Goal: Task Accomplishment & Management: Complete application form

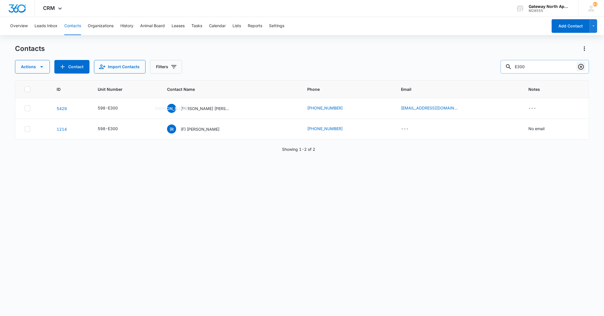
click at [584, 69] on icon "Clear" at bounding box center [581, 66] width 7 height 7
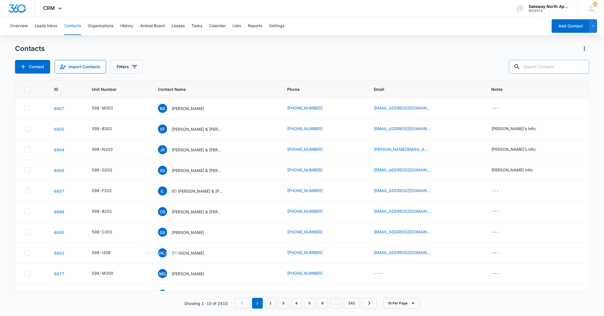
type input "p"
type input "i206"
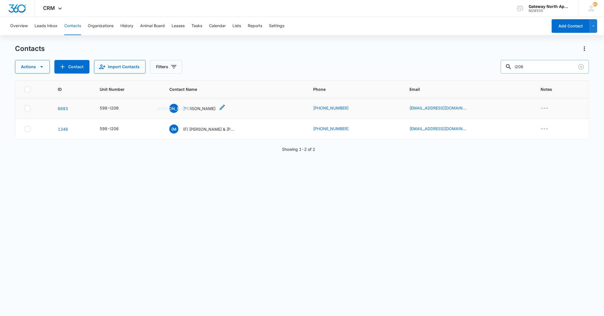
click at [200, 106] on p "[PERSON_NAME]" at bounding box center [199, 109] width 33 height 6
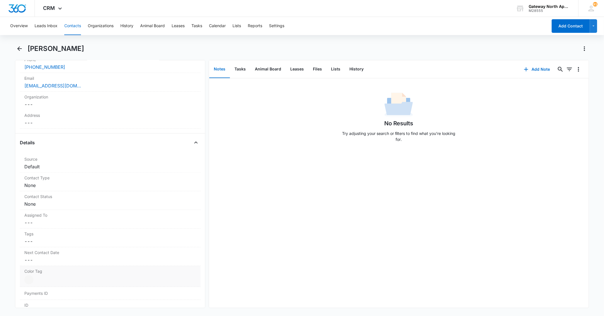
scroll to position [157, 0]
click at [45, 163] on dd "Cancel Save Changes None" at bounding box center [109, 164] width 171 height 7
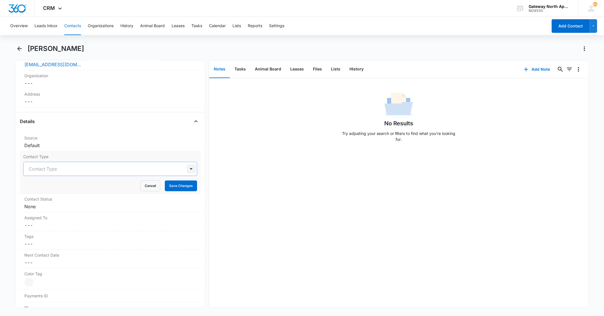
click at [189, 169] on div at bounding box center [191, 169] width 9 height 9
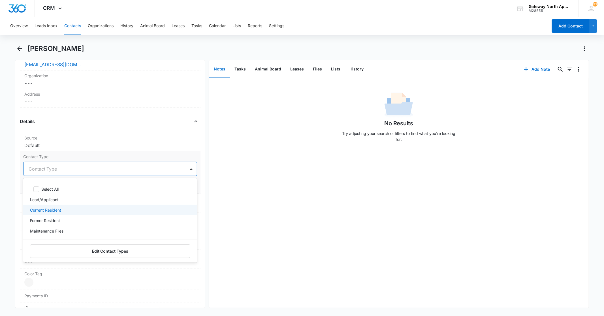
click at [71, 208] on div "Current Resident" at bounding box center [109, 210] width 159 height 6
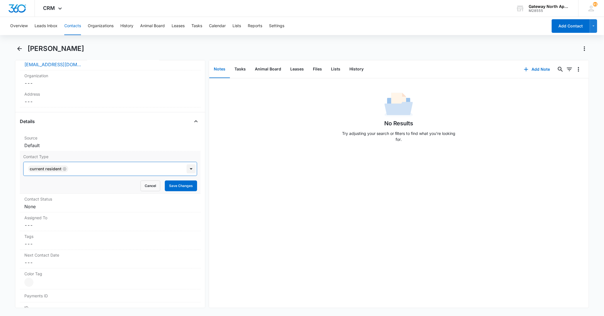
click at [187, 171] on div at bounding box center [191, 169] width 9 height 9
click at [171, 185] on button "Save Changes" at bounding box center [181, 186] width 32 height 11
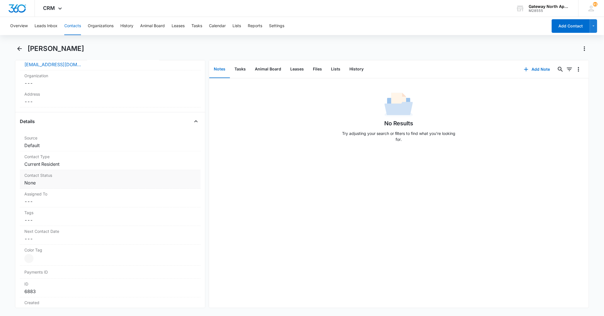
click at [36, 183] on dd "Cancel Save Changes None" at bounding box center [109, 183] width 171 height 7
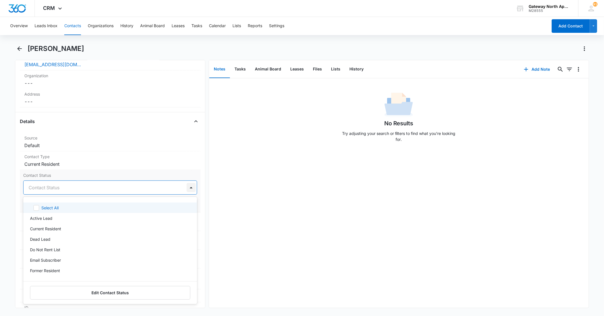
click at [187, 188] on div at bounding box center [191, 187] width 9 height 9
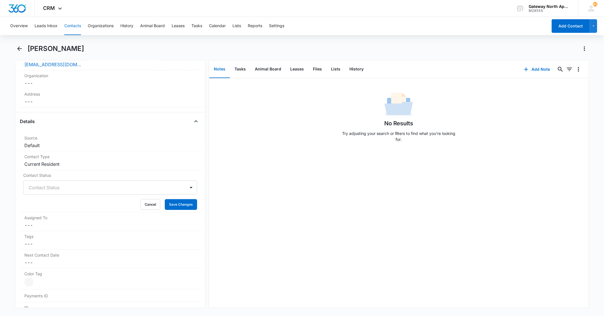
click at [224, 201] on div "No Results Try adjusting your search or filters to find what you’re looking for." at bounding box center [399, 193] width 380 height 230
click at [146, 201] on button "Cancel" at bounding box center [150, 204] width 20 height 11
drag, startPoint x: 66, startPoint y: 146, endPoint x: 67, endPoint y: 149, distance: 2.9
click at [67, 149] on div "Source Cancel Save Changes Default" at bounding box center [110, 142] width 180 height 19
click at [176, 166] on button "Save Changes" at bounding box center [181, 167] width 32 height 11
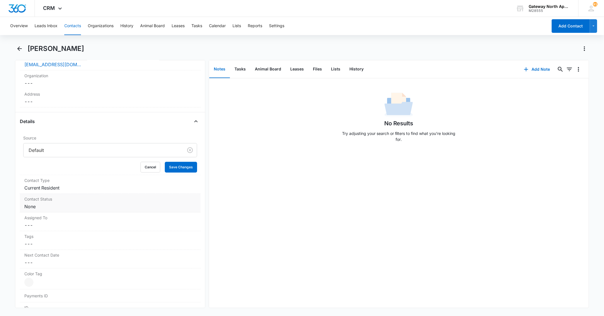
click at [43, 207] on dd "Cancel Save Changes None" at bounding box center [109, 206] width 171 height 7
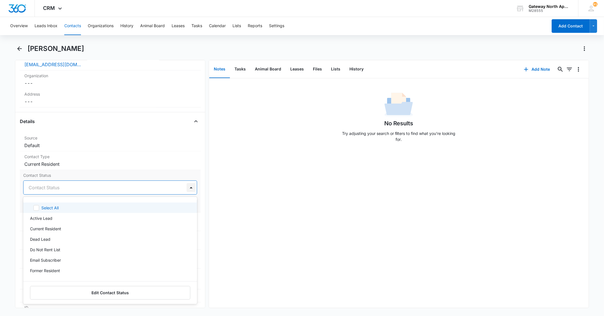
click at [187, 188] on div at bounding box center [191, 187] width 9 height 9
click at [219, 206] on div "No Results Try adjusting your search or filters to find what you’re looking for." at bounding box center [399, 193] width 380 height 230
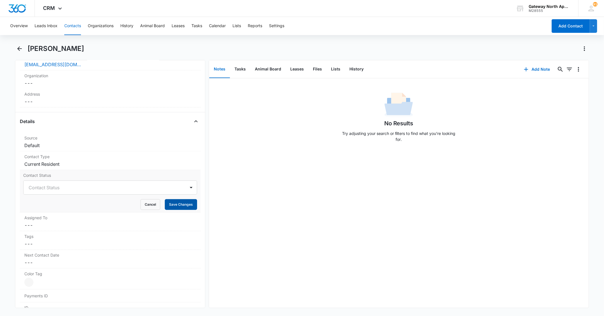
click at [168, 206] on button "Save Changes" at bounding box center [181, 204] width 32 height 11
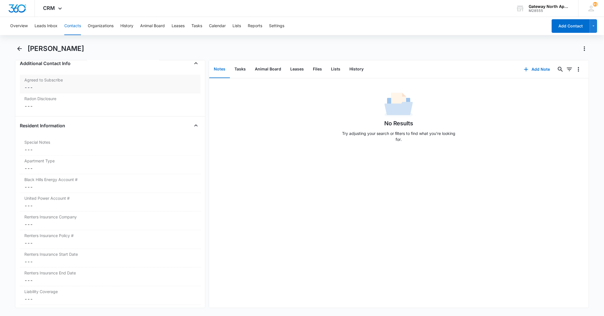
scroll to position [535, 0]
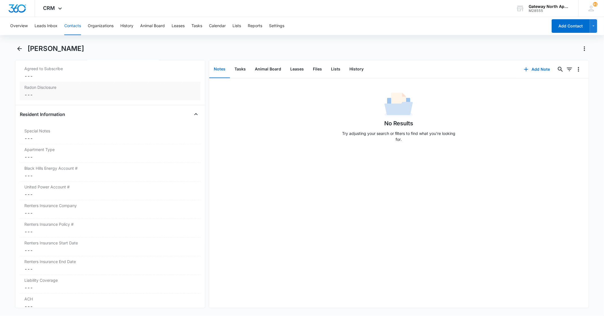
click at [87, 93] on dd "Cancel Save Changes ---" at bounding box center [109, 94] width 171 height 7
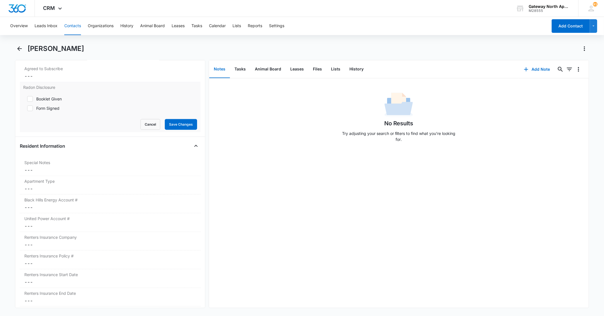
click at [32, 109] on icon at bounding box center [29, 108] width 5 height 5
click at [27, 109] on input "Form Signed" at bounding box center [25, 109] width 4 height 4
checkbox input "true"
click at [168, 122] on button "Save Changes" at bounding box center [181, 124] width 32 height 11
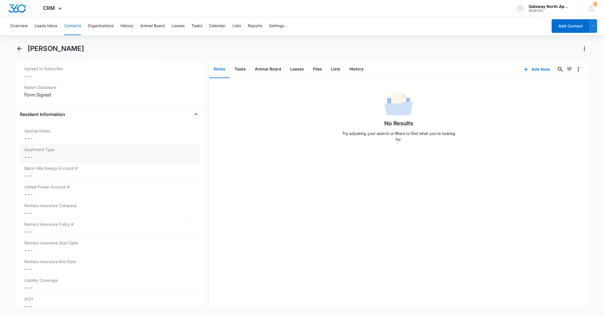
click at [64, 153] on div "Apartment Type Cancel Save Changes ---" at bounding box center [110, 153] width 180 height 19
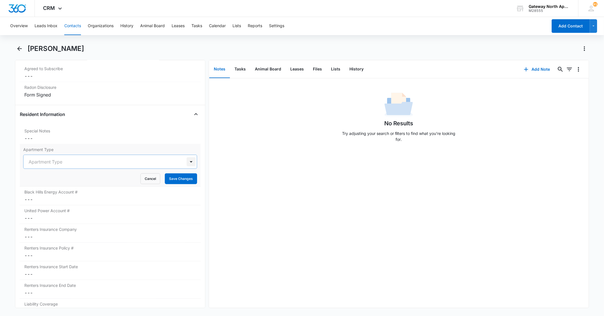
click at [187, 165] on div at bounding box center [191, 161] width 9 height 9
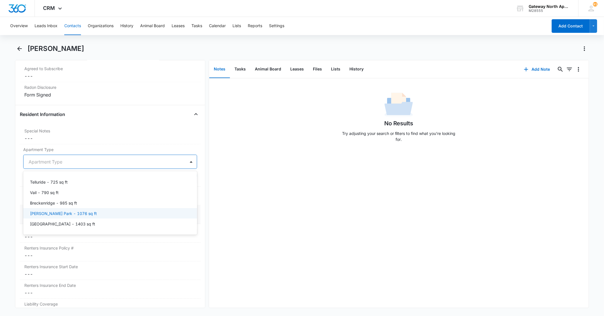
click at [88, 213] on div "[PERSON_NAME] Park - 1076 sq ft" at bounding box center [109, 214] width 159 height 6
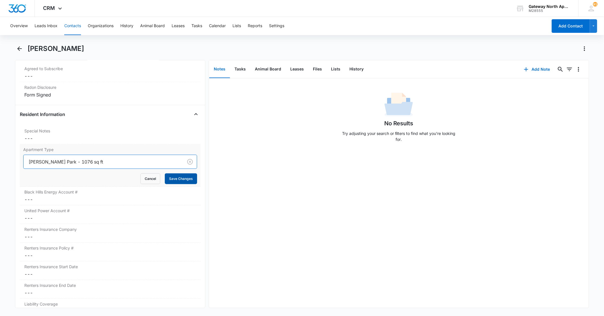
click at [174, 182] on button "Save Changes" at bounding box center [181, 179] width 32 height 11
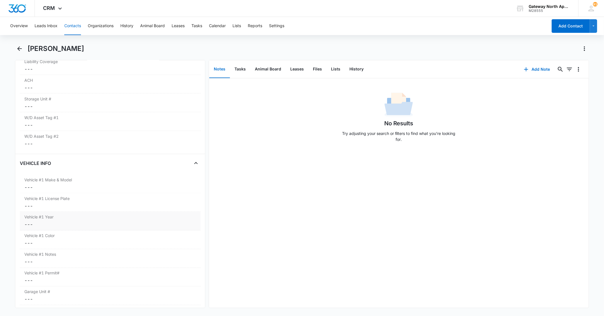
scroll to position [787, 0]
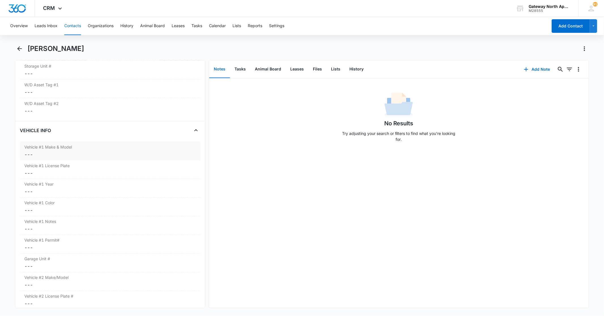
click at [58, 152] on dd "Cancel Save Changes ---" at bounding box center [109, 154] width 171 height 7
click at [66, 162] on input "Vehicle #1 Make & Model" at bounding box center [110, 159] width 174 height 14
type input "Ford F-150"
click at [177, 177] on button "Save Changes" at bounding box center [181, 176] width 32 height 11
click at [49, 241] on label "Vehicle #1 Permit#" at bounding box center [109, 241] width 171 height 6
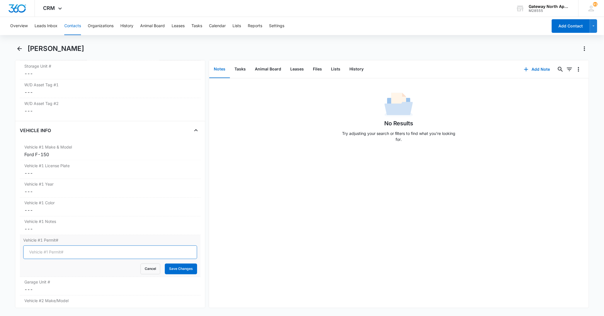
drag, startPoint x: 49, startPoint y: 241, endPoint x: 58, endPoint y: 250, distance: 12.0
click at [58, 250] on input "Vehicle #1 Permit#" at bounding box center [110, 253] width 174 height 14
type input "WH-3151"
click at [165, 267] on button "Save Changes" at bounding box center [181, 269] width 32 height 11
click at [53, 209] on dd "Cancel Save Changes ---" at bounding box center [109, 210] width 171 height 7
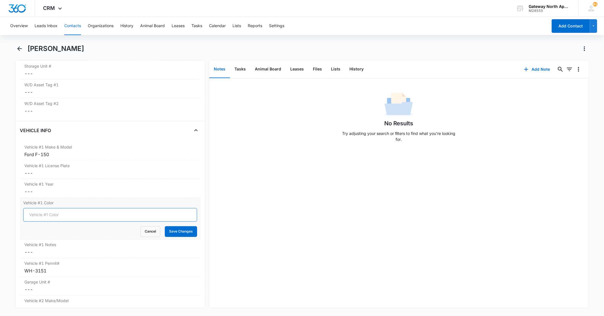
click at [60, 214] on input "Vehicle #1 Color" at bounding box center [110, 215] width 174 height 14
type input "Black"
click at [181, 231] on button "Save Changes" at bounding box center [181, 232] width 32 height 11
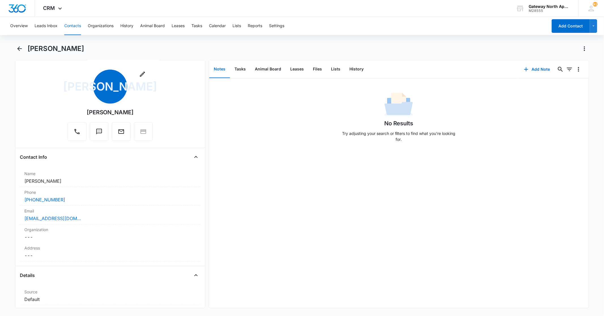
scroll to position [0, 0]
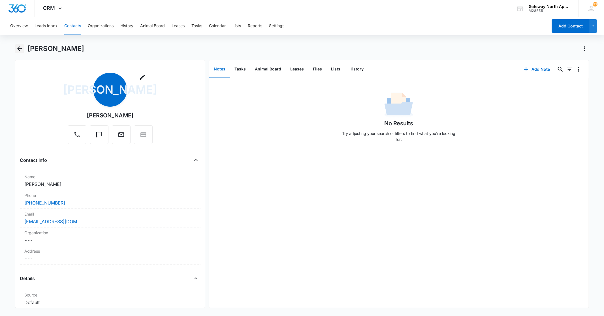
click at [18, 49] on icon "Back" at bounding box center [19, 48] width 5 height 5
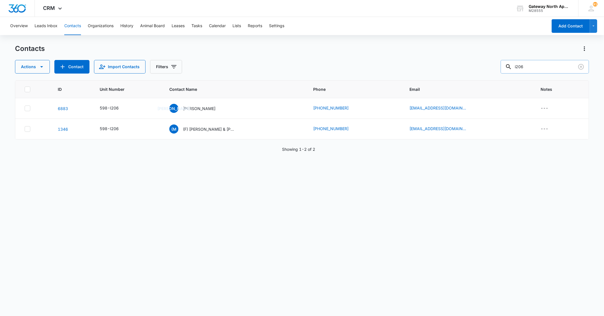
click at [549, 70] on input "i206" at bounding box center [545, 67] width 88 height 14
click at [581, 69] on icon "Clear" at bounding box center [581, 66] width 7 height 7
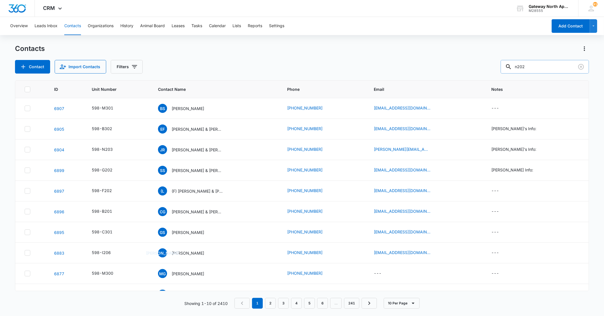
type input "n202"
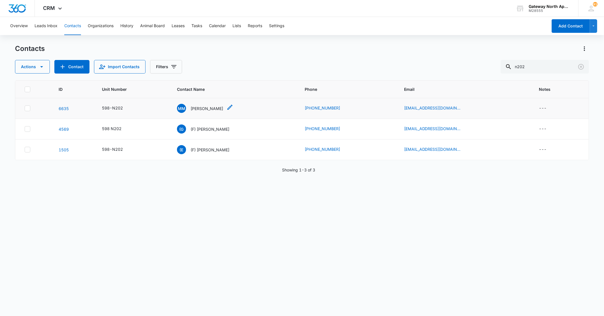
click at [206, 106] on p "[PERSON_NAME]" at bounding box center [207, 109] width 33 height 6
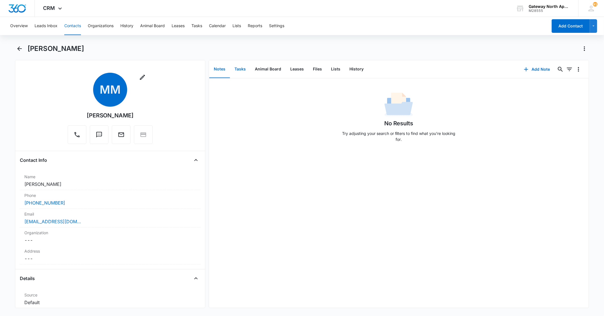
click at [247, 70] on button "Tasks" at bounding box center [240, 70] width 20 height 18
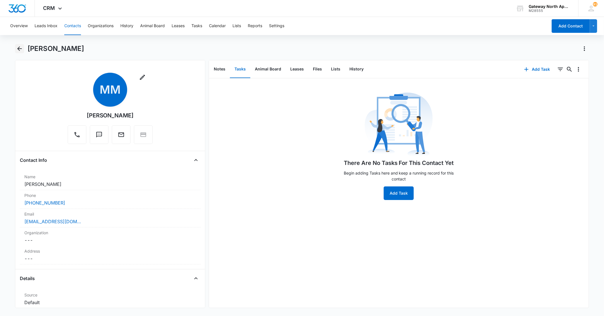
click at [16, 48] on icon "Back" at bounding box center [19, 48] width 7 height 7
